Goal: Information Seeking & Learning: Learn about a topic

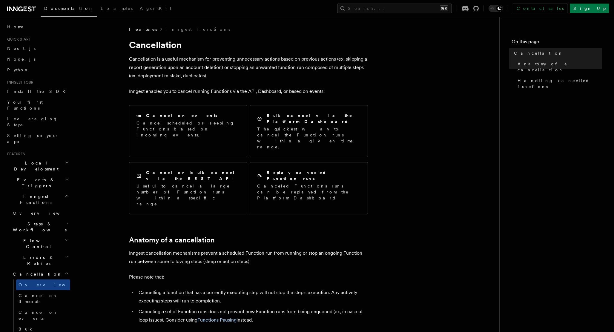
click at [422, 13] on button "Search... ⌘K" at bounding box center [394, 9] width 115 height 10
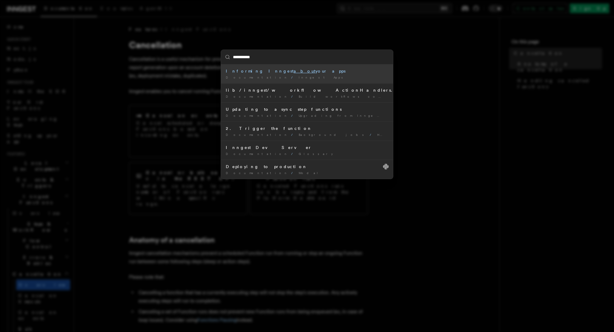
type input "**********"
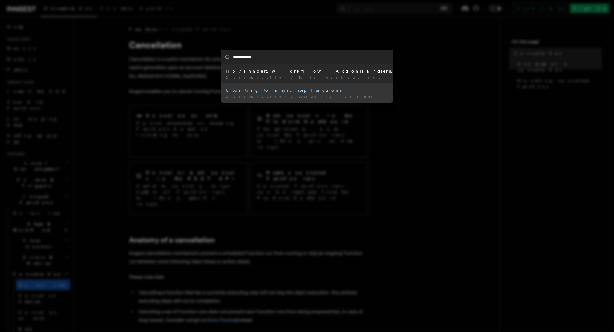
click at [344, 80] on li "lib/inngest/workflowActionHandlers.ts Documentation / Build workflows configura…" at bounding box center [307, 74] width 172 height 19
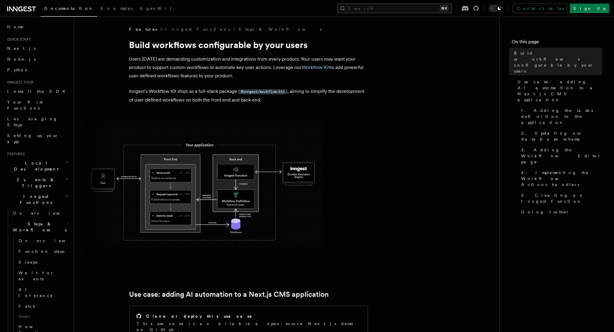
click at [418, 5] on button "Search... ⌘K" at bounding box center [394, 9] width 115 height 10
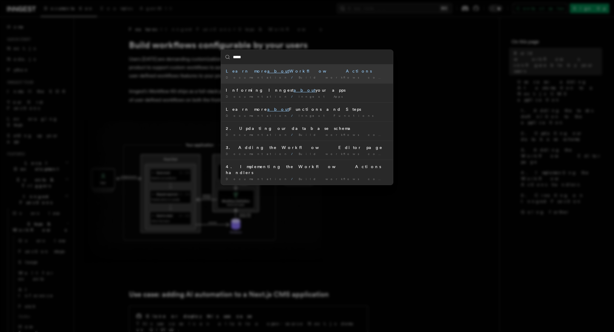
type input "*****"
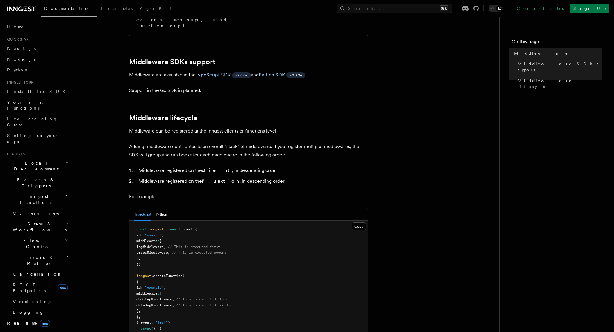
scroll to position [154, 0]
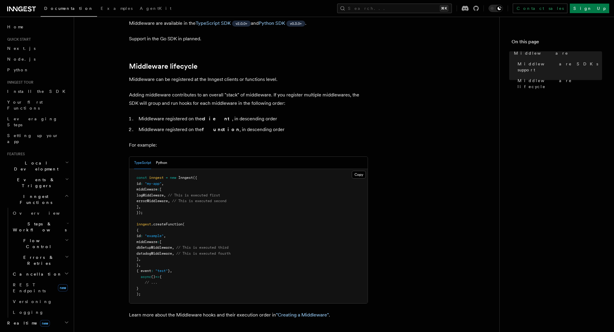
scroll to position [208, 0]
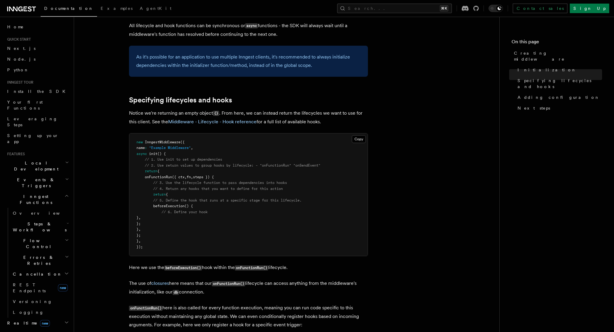
scroll to position [421, 0]
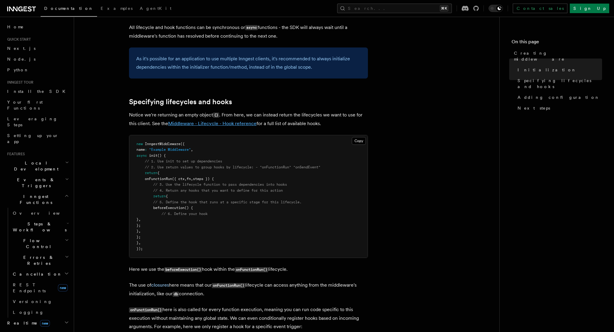
click at [224, 122] on link "Middleware - Lifecycle - Hook reference" at bounding box center [212, 124] width 88 height 6
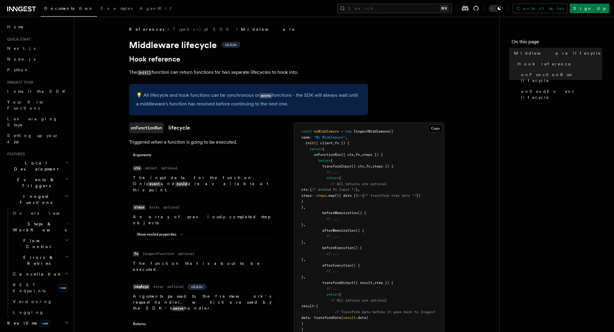
click at [241, 27] on link "Middleware" at bounding box center [268, 29] width 54 height 6
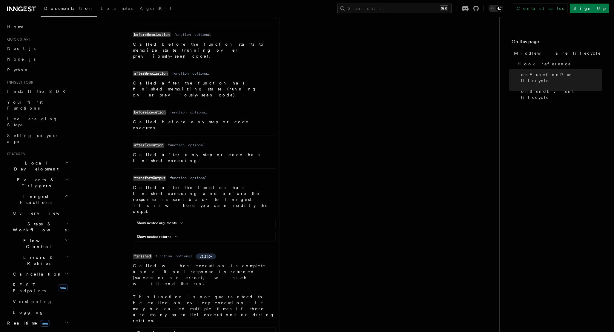
scroll to position [45, 0]
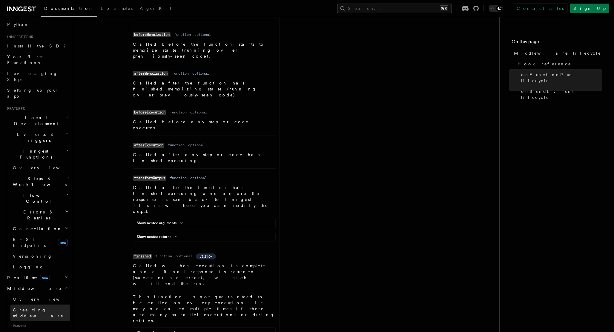
click at [42, 308] on span "Creating middleware" at bounding box center [38, 313] width 51 height 11
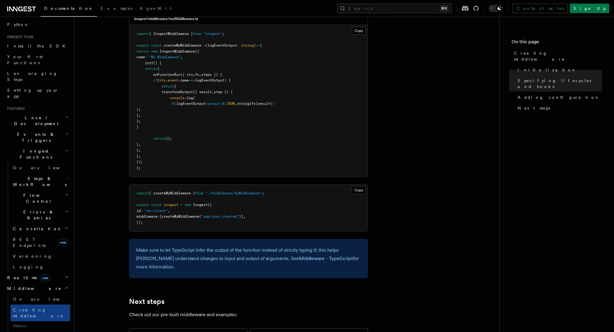
scroll to position [974, 0]
